Goal: Task Accomplishment & Management: Manage account settings

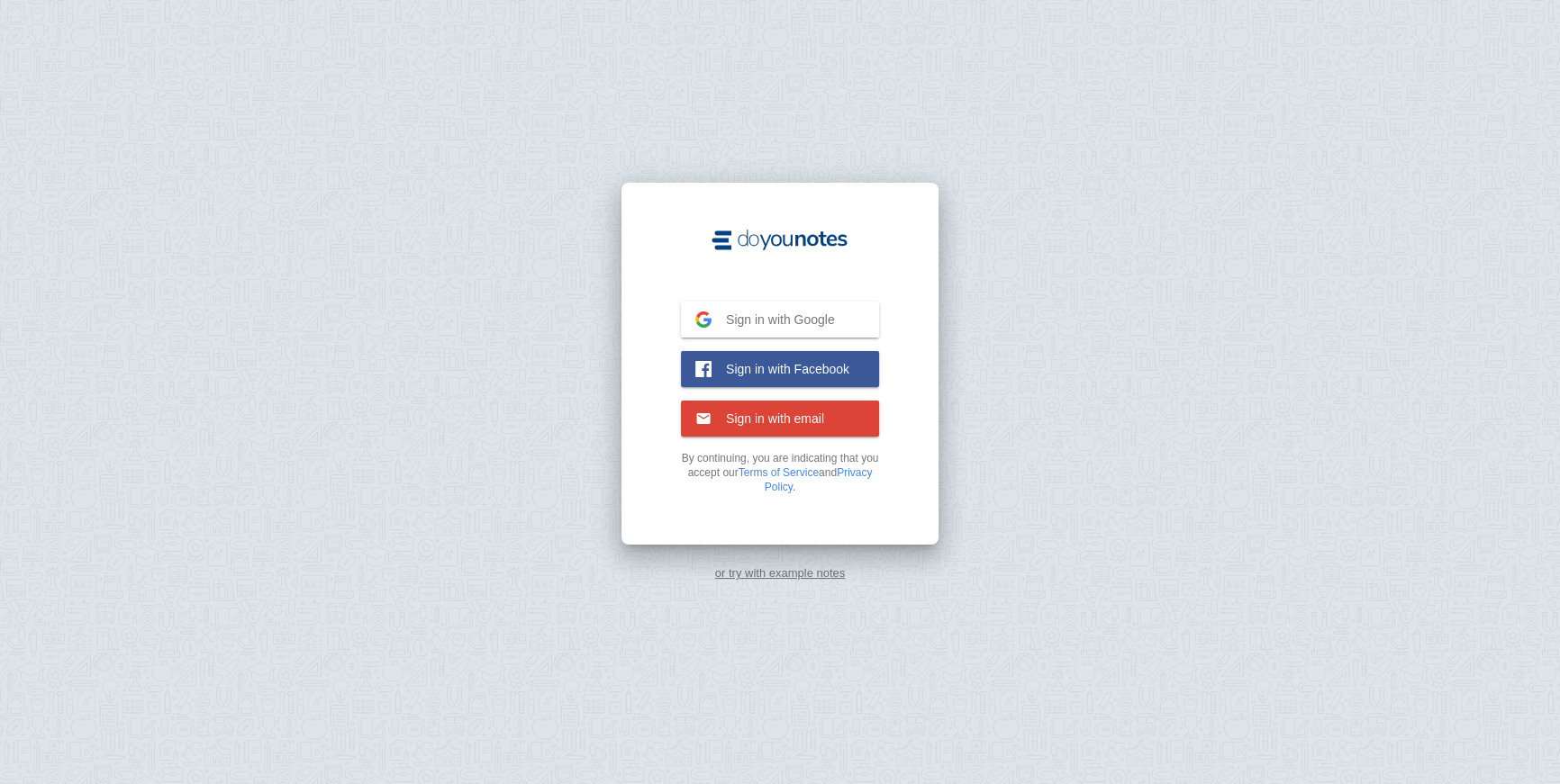
click at [793, 361] on span "Sign in with Facebook" at bounding box center [780, 369] width 138 height 17
